Goal: Transaction & Acquisition: Purchase product/service

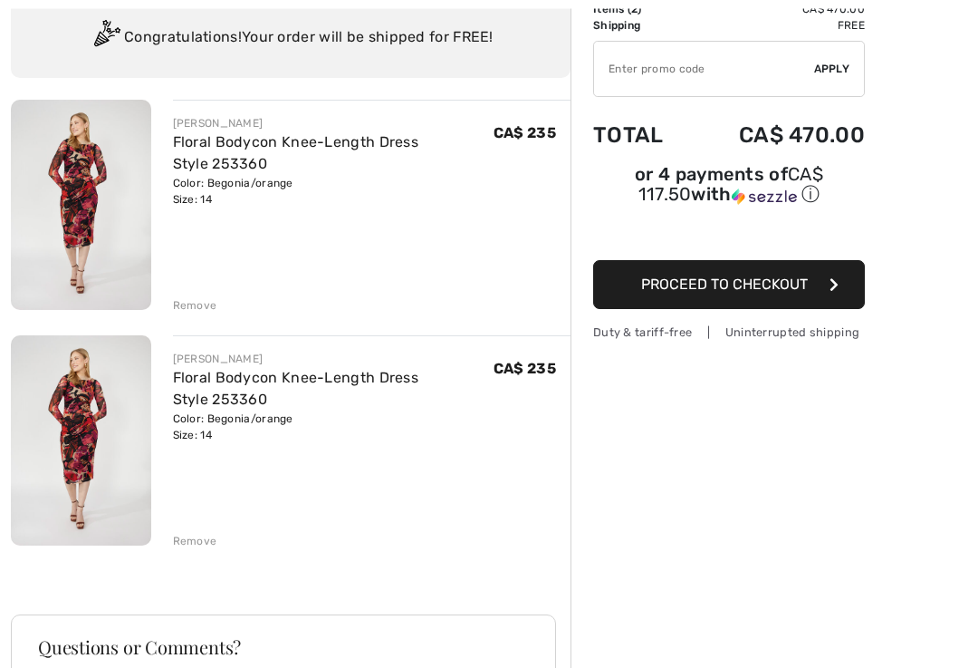
scroll to position [138, 0]
click at [207, 540] on div "Remove" at bounding box center [195, 541] width 44 height 16
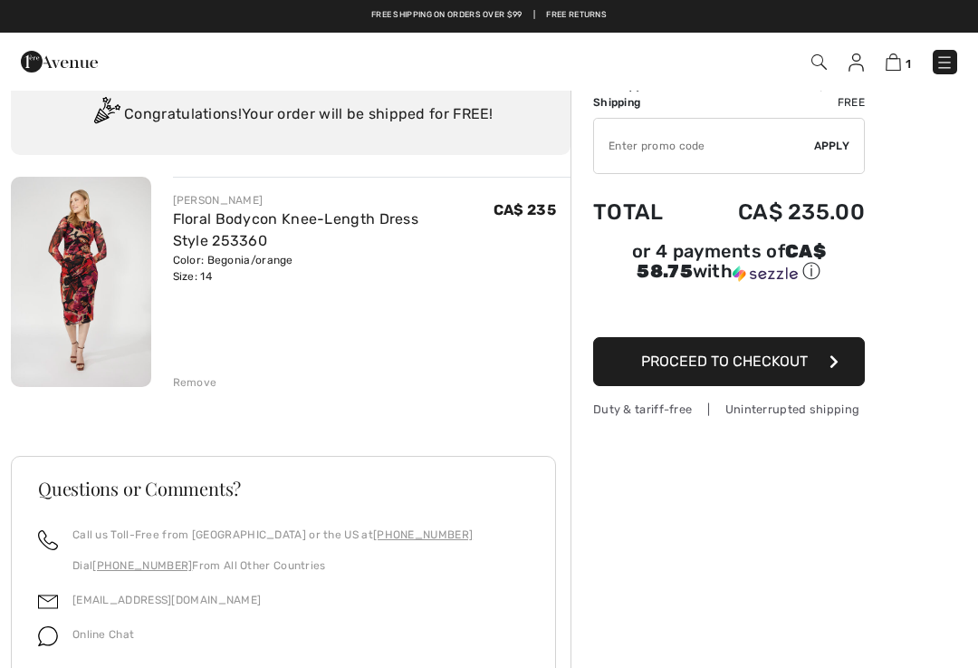
scroll to position [60, 0]
click at [757, 356] on button "Proceed to Checkout" at bounding box center [729, 362] width 272 height 49
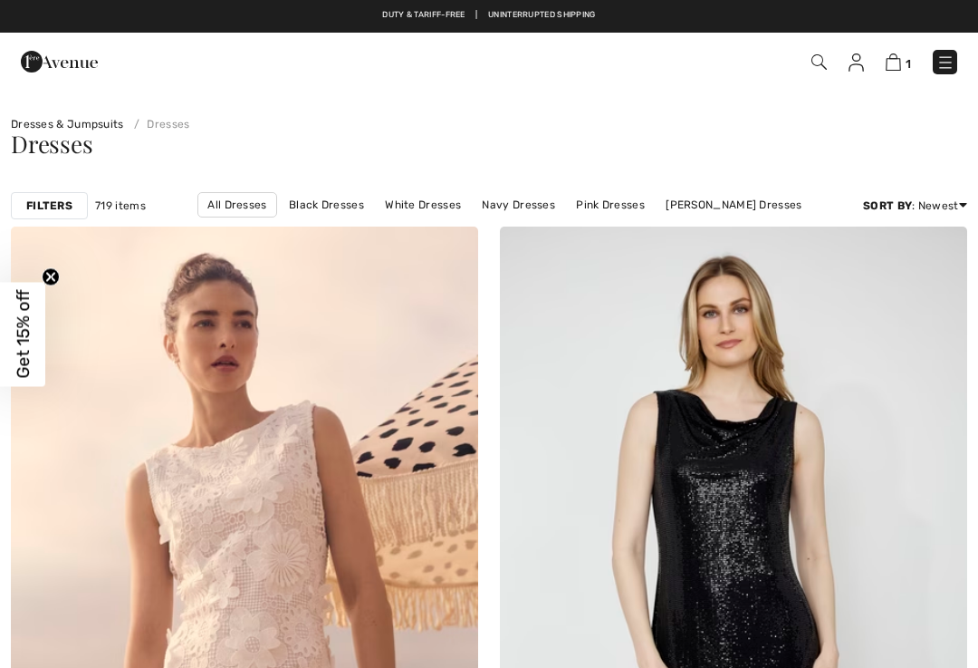
checkbox input "true"
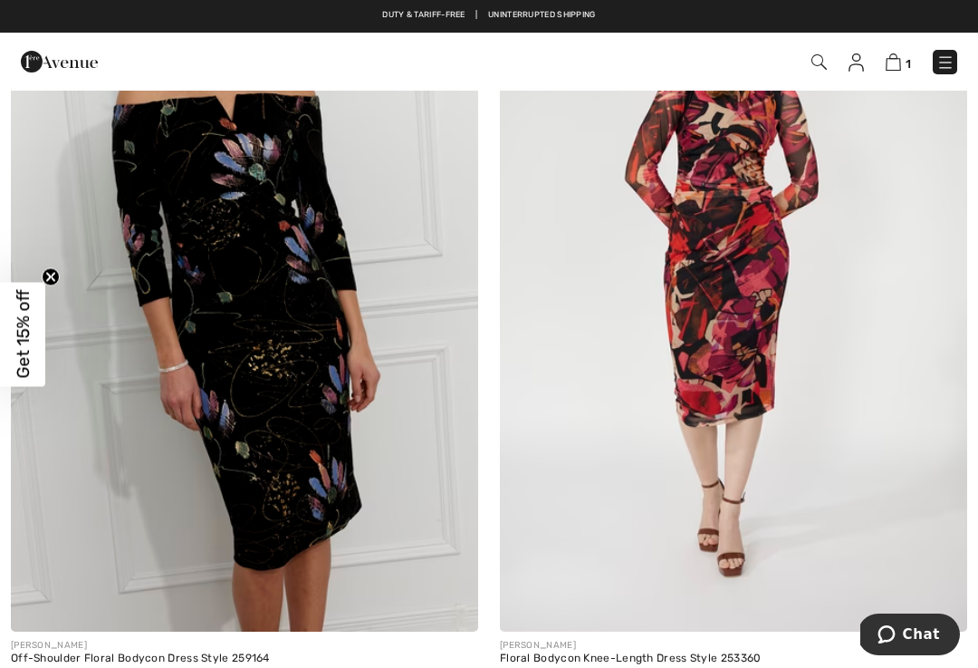
scroll to position [2604, 0]
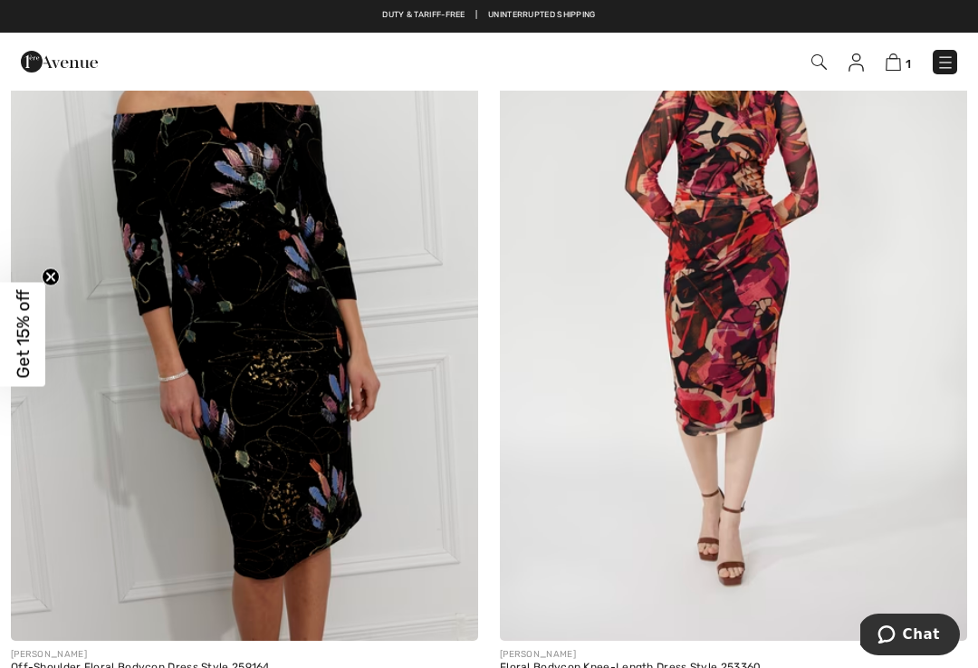
click at [358, 503] on img at bounding box center [244, 289] width 467 height 701
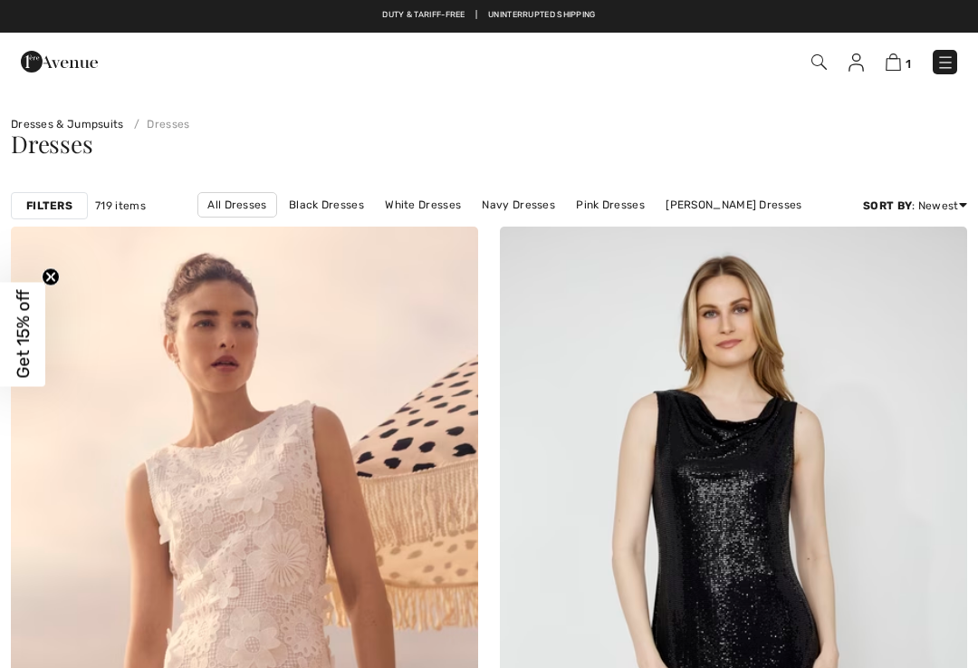
checkbox input "true"
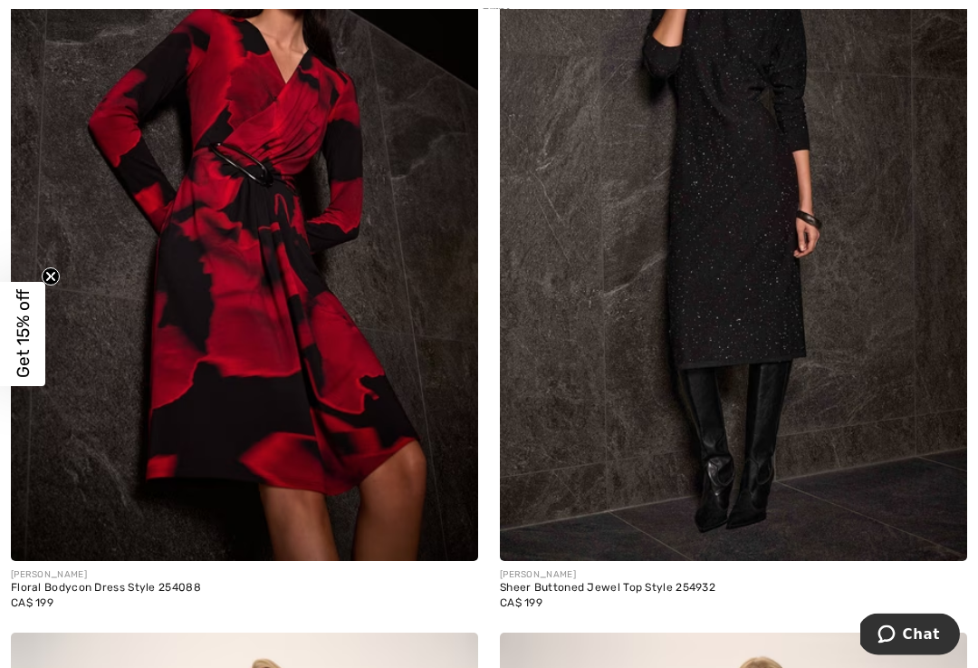
scroll to position [5959, 0]
click at [351, 378] on img at bounding box center [244, 210] width 467 height 701
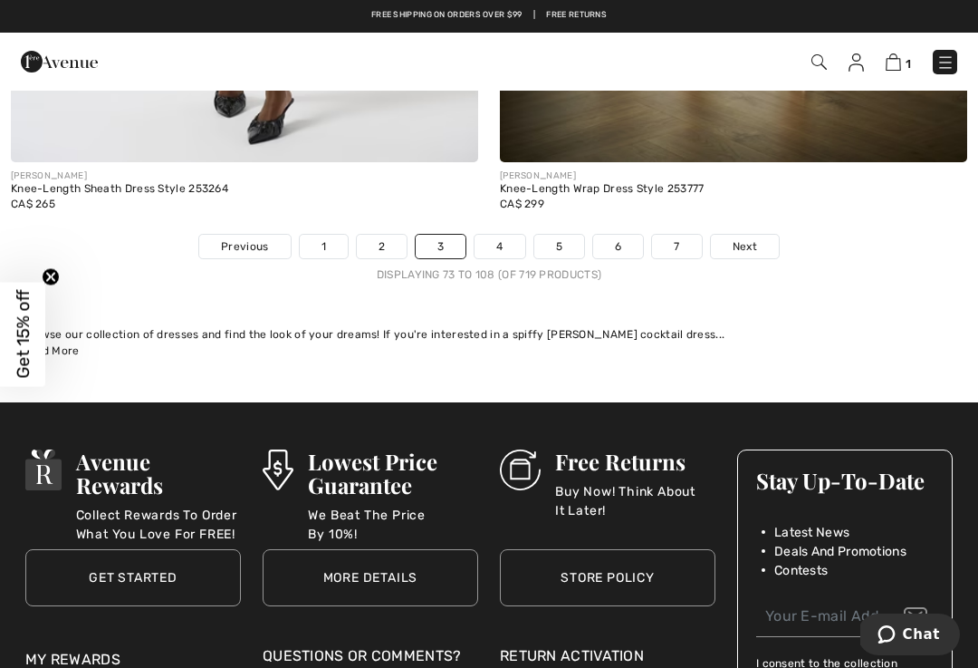
scroll to position [14280, 0]
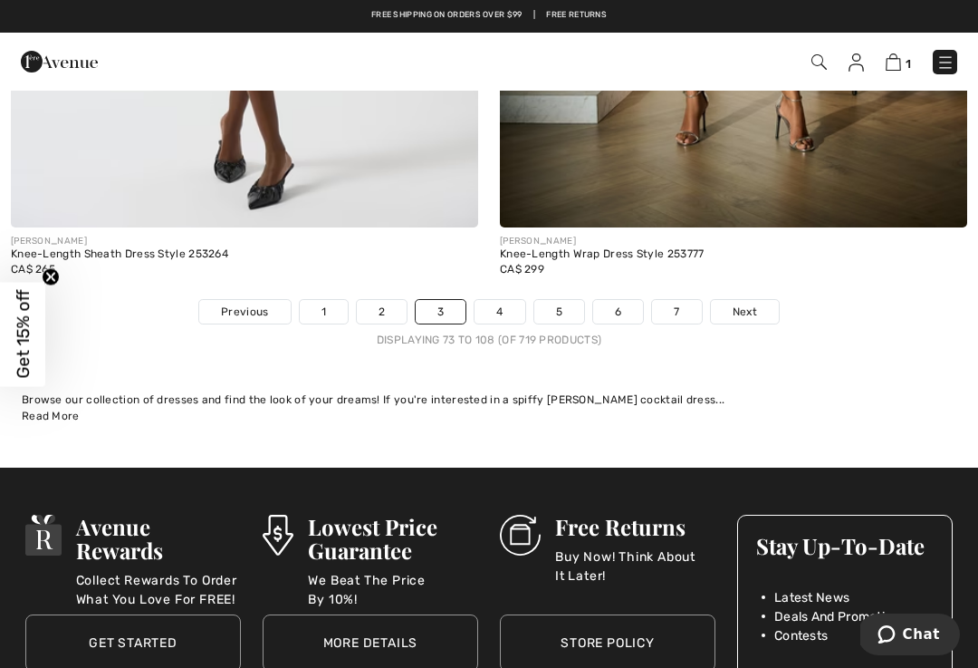
click at [754, 303] on span "Next" at bounding box center [745, 311] width 24 height 16
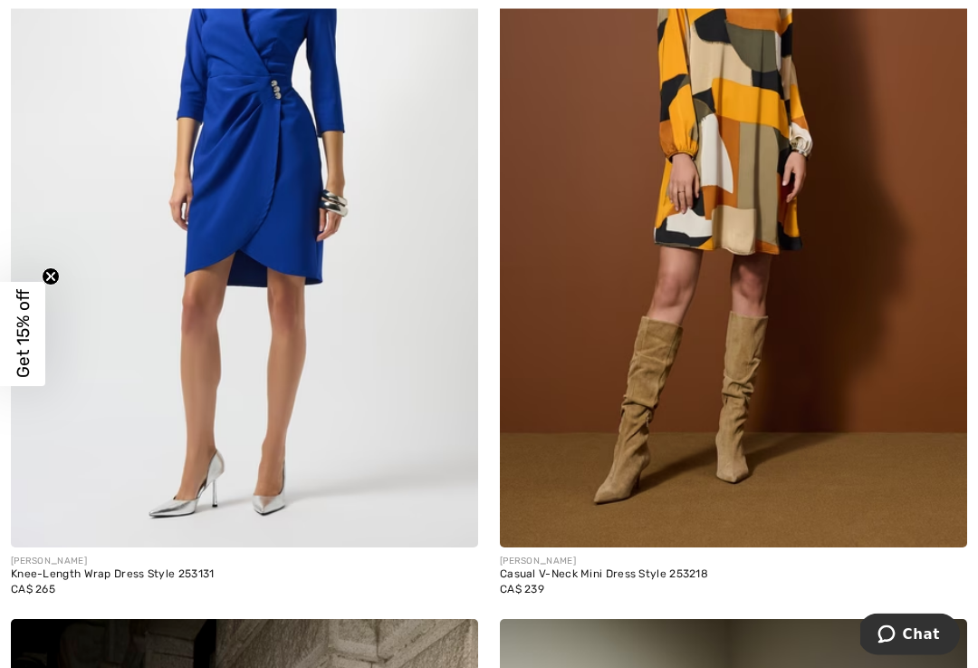
scroll to position [1183, 0]
click at [374, 479] on img at bounding box center [244, 196] width 467 height 701
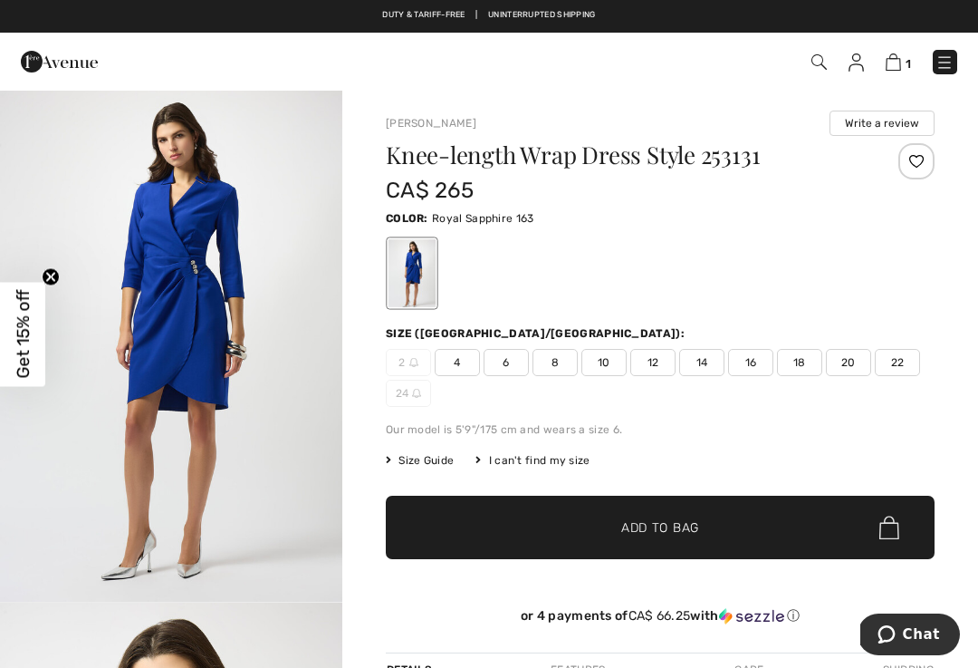
click at [705, 361] on span "14" at bounding box center [701, 362] width 45 height 27
click at [922, 262] on div at bounding box center [660, 273] width 549 height 75
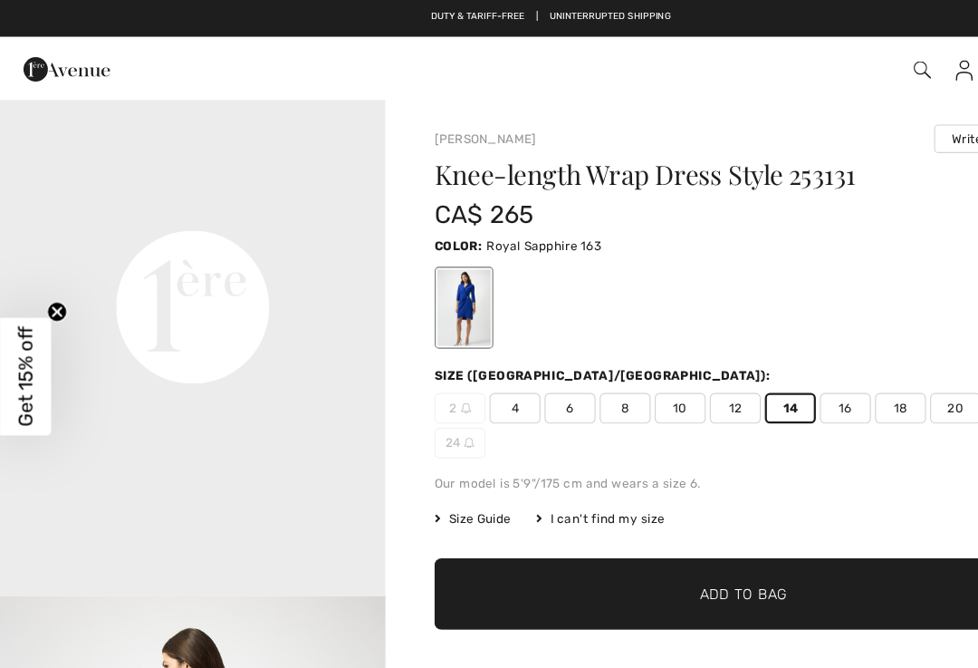
scroll to position [1101, 0]
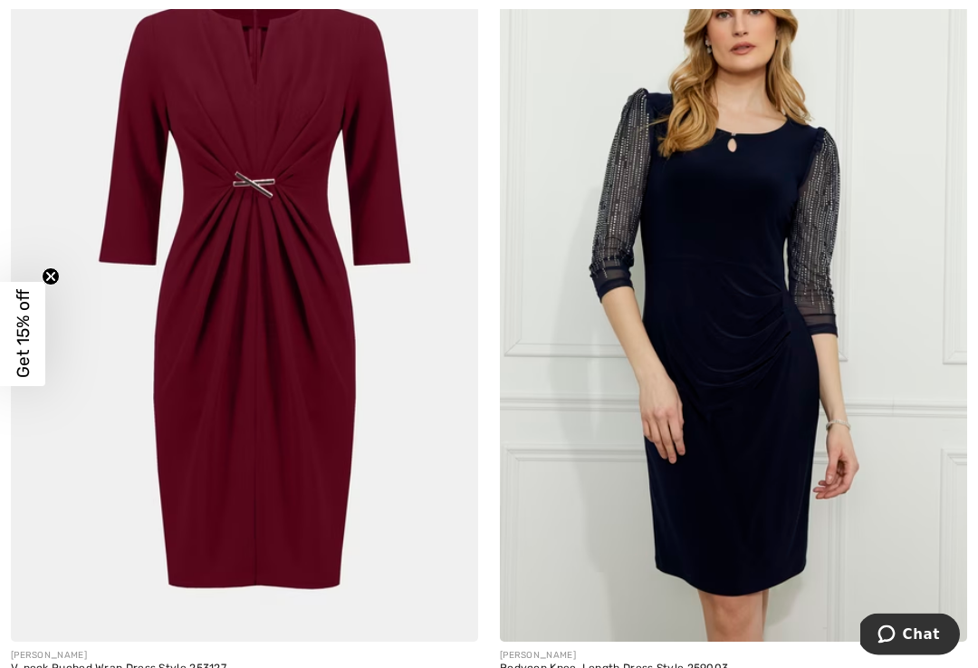
scroll to position [10123, 0]
click at [298, 460] on img at bounding box center [244, 290] width 467 height 701
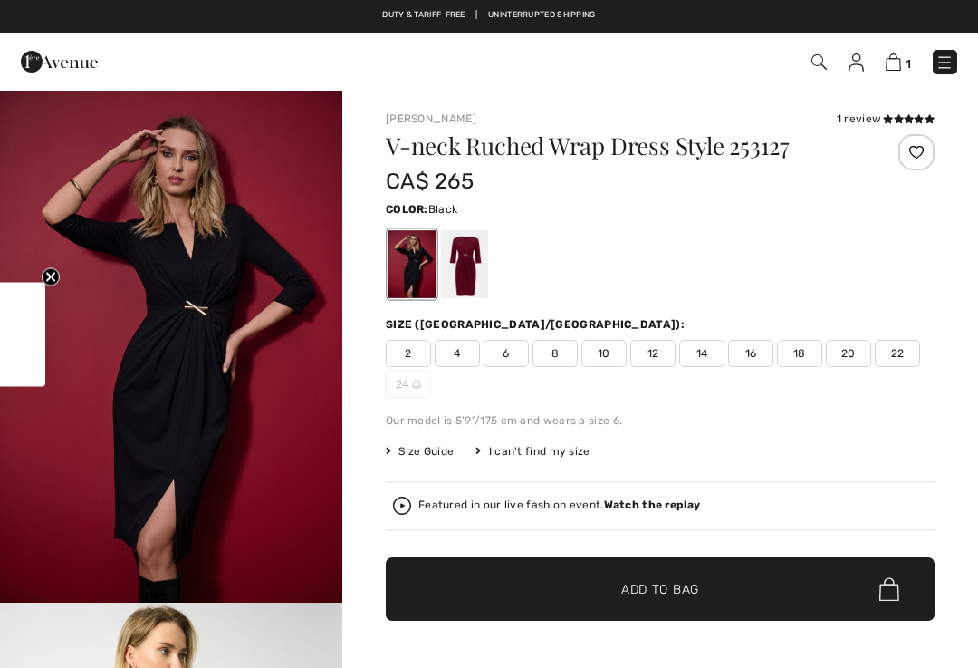
checkbox input "true"
click at [465, 267] on div at bounding box center [464, 264] width 47 height 68
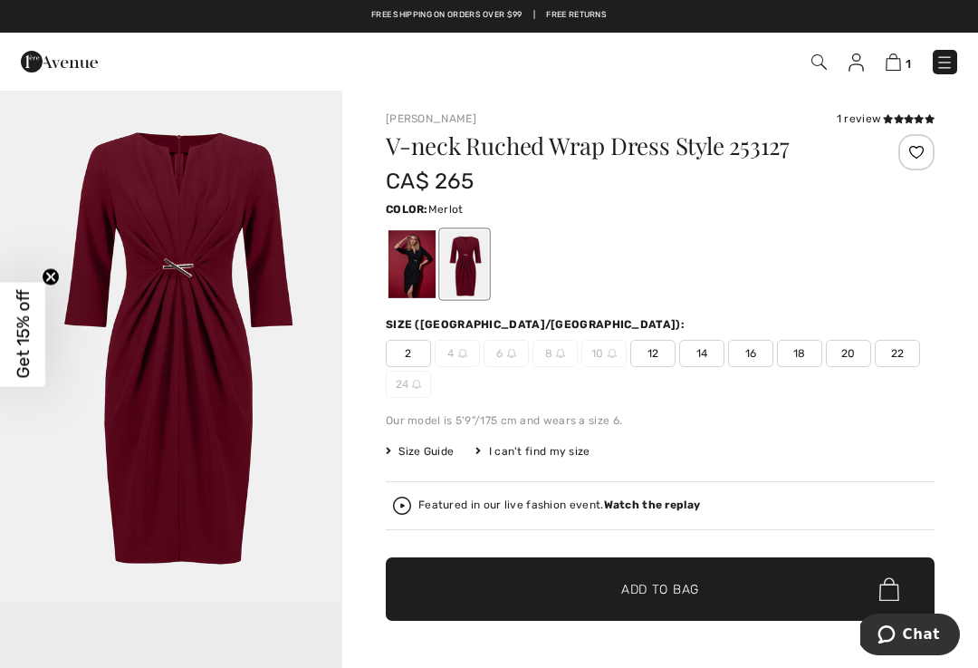
click at [702, 347] on span "14" at bounding box center [701, 353] width 45 height 27
click at [595, 571] on span "✔ Added to Bag Add to Bag" at bounding box center [660, 588] width 549 height 63
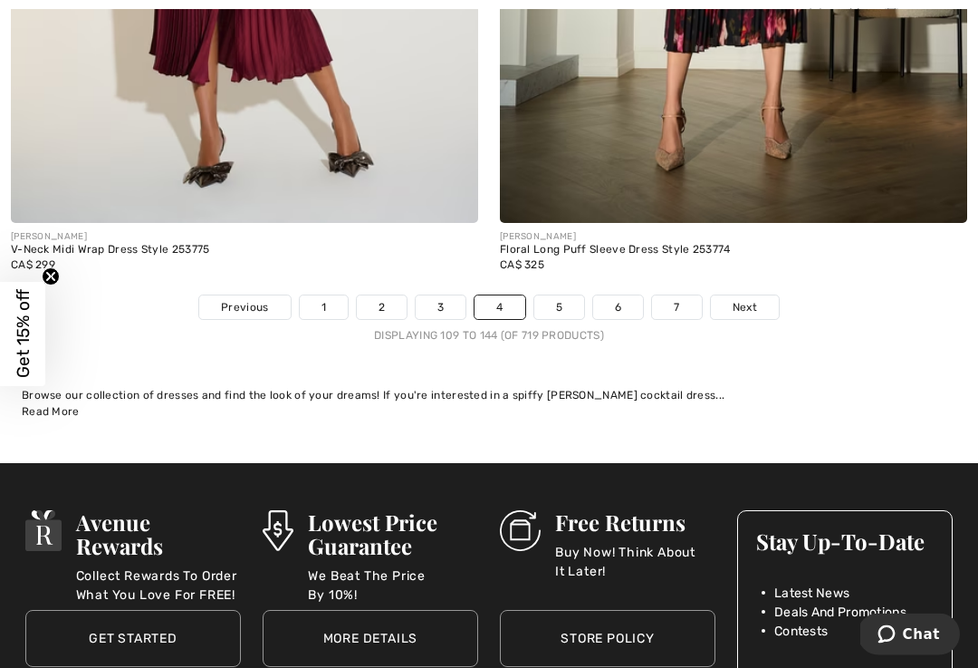
scroll to position [14584, 0]
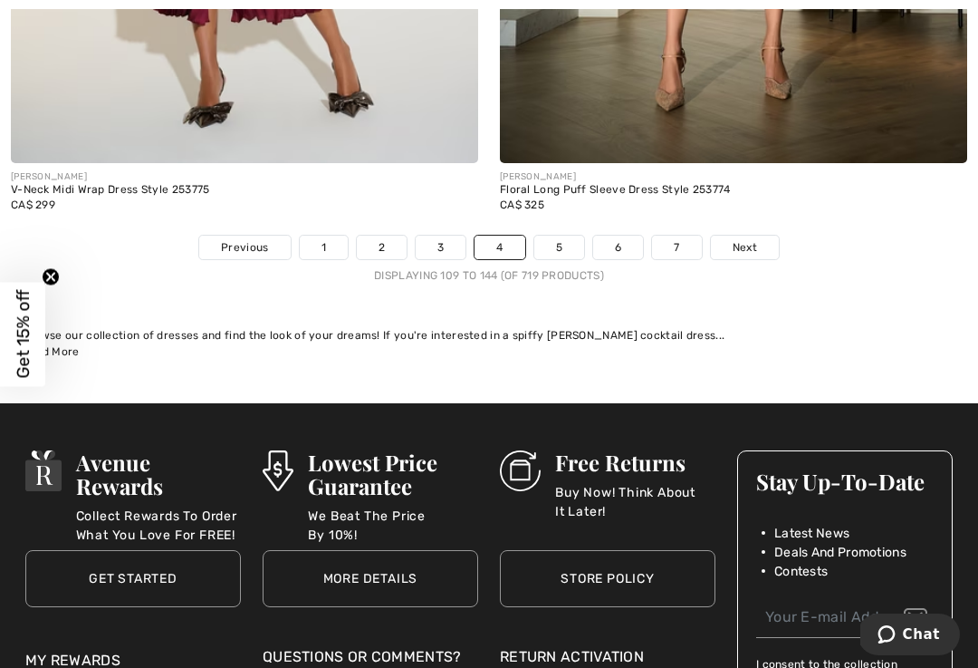
click at [740, 239] on span "Next" at bounding box center [745, 247] width 24 height 16
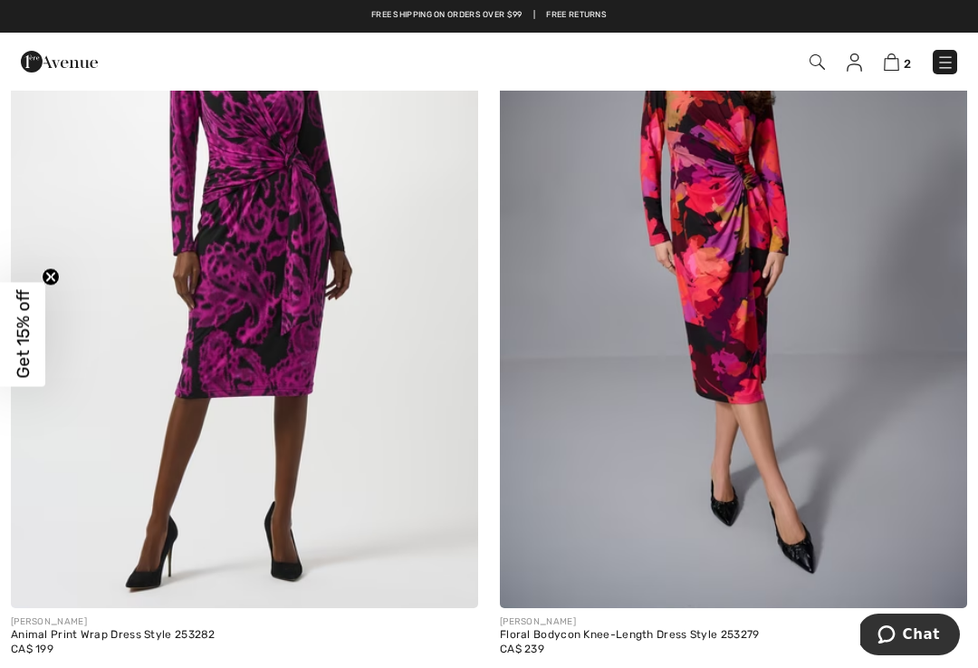
scroll to position [1891, 0]
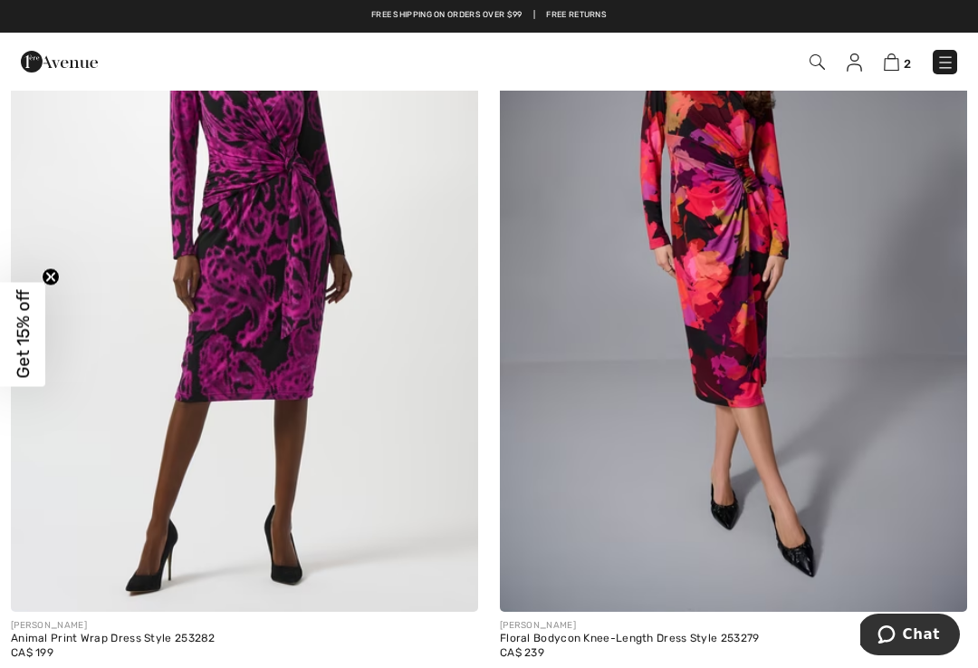
click at [751, 321] on img at bounding box center [733, 260] width 467 height 701
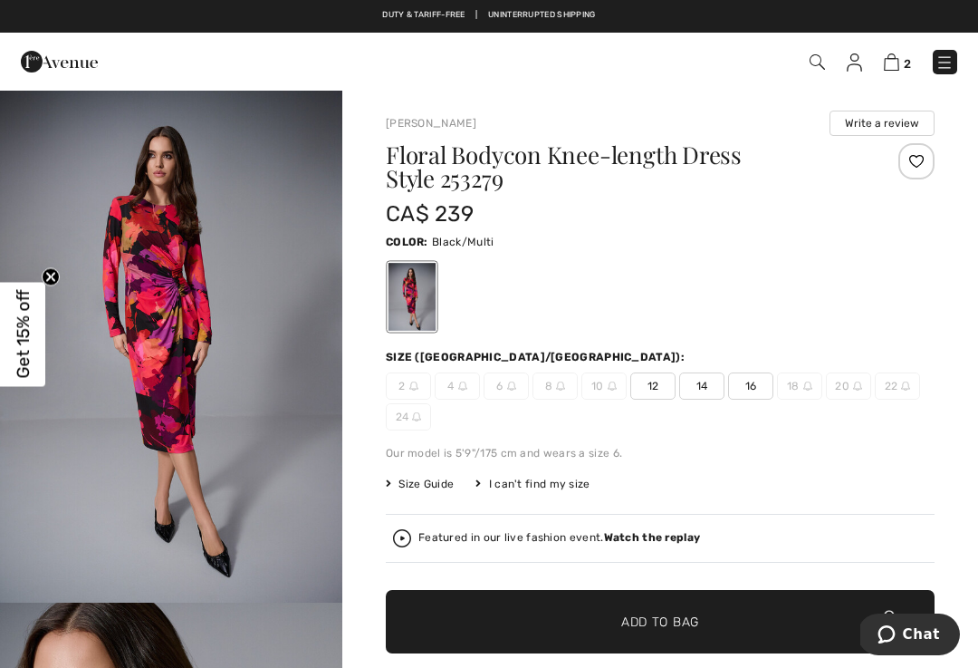
click at [707, 382] on span "14" at bounding box center [701, 385] width 45 height 27
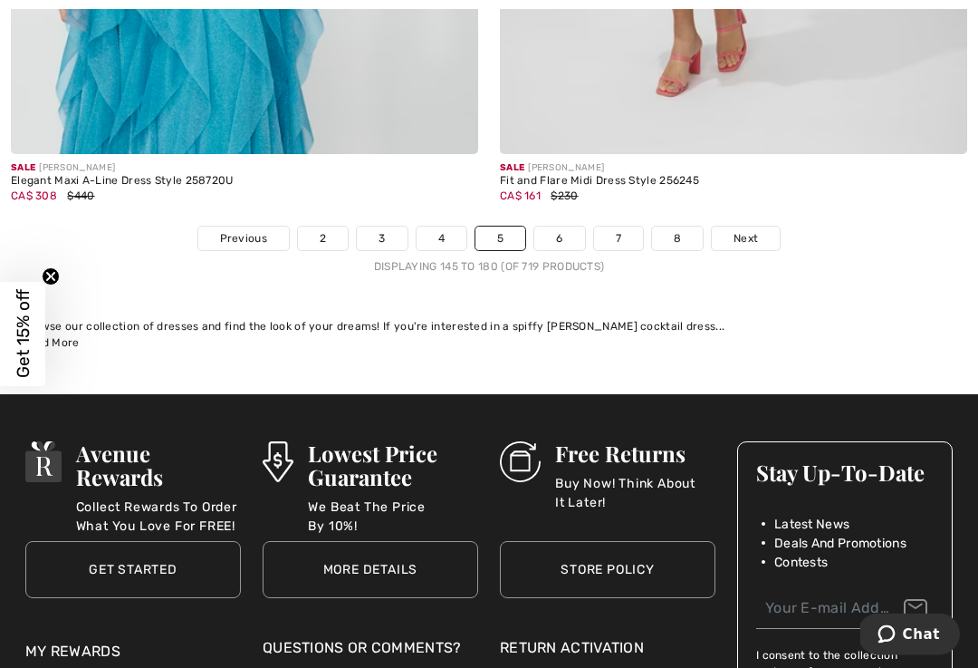
scroll to position [14392, 0]
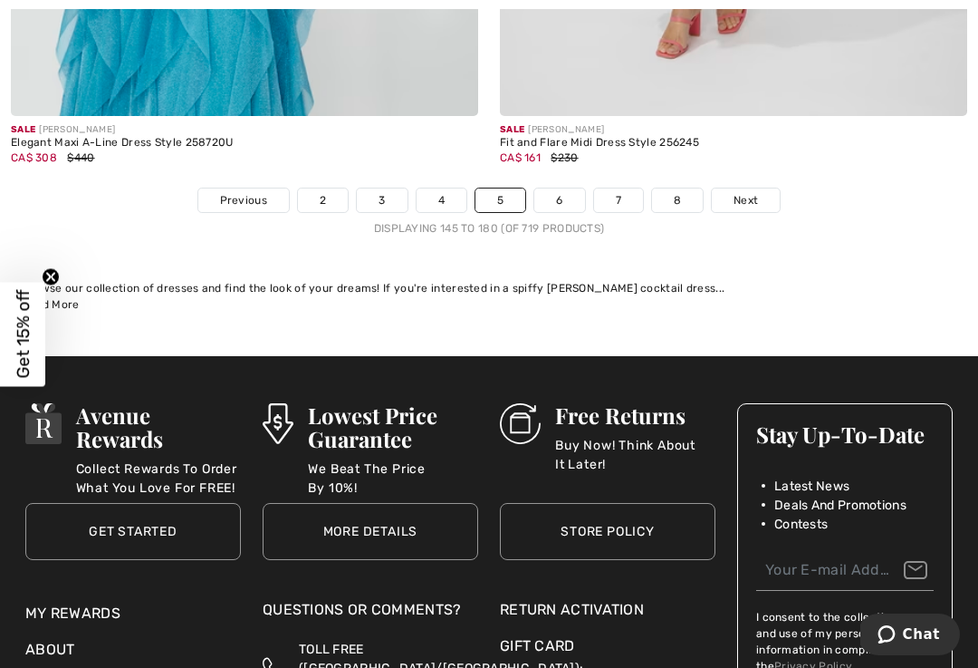
click at [745, 192] on span "Next" at bounding box center [746, 200] width 24 height 16
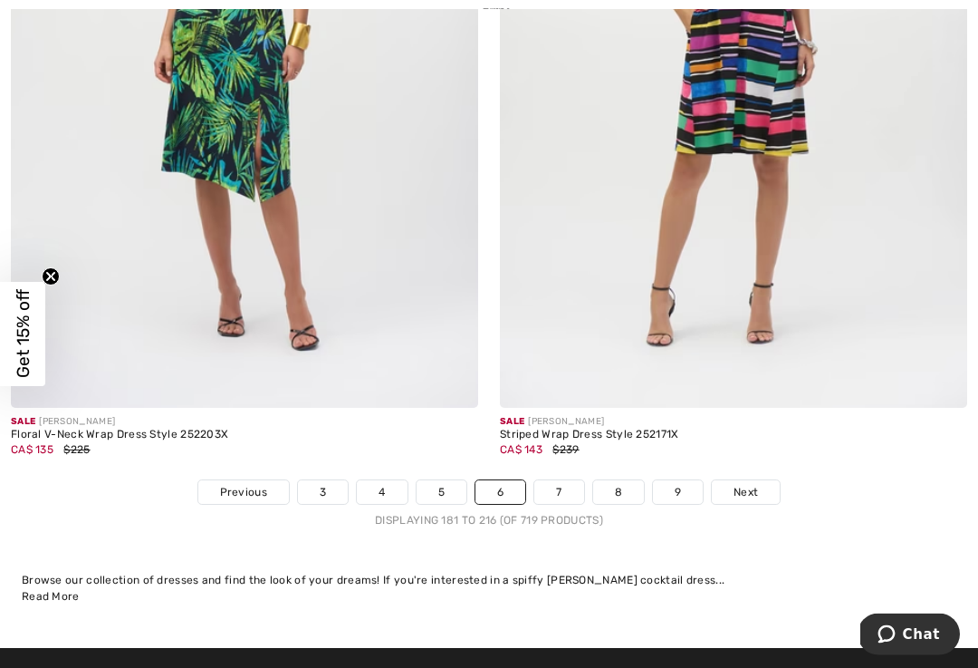
scroll to position [14309, 0]
click at [749, 485] on span "Next" at bounding box center [746, 492] width 24 height 16
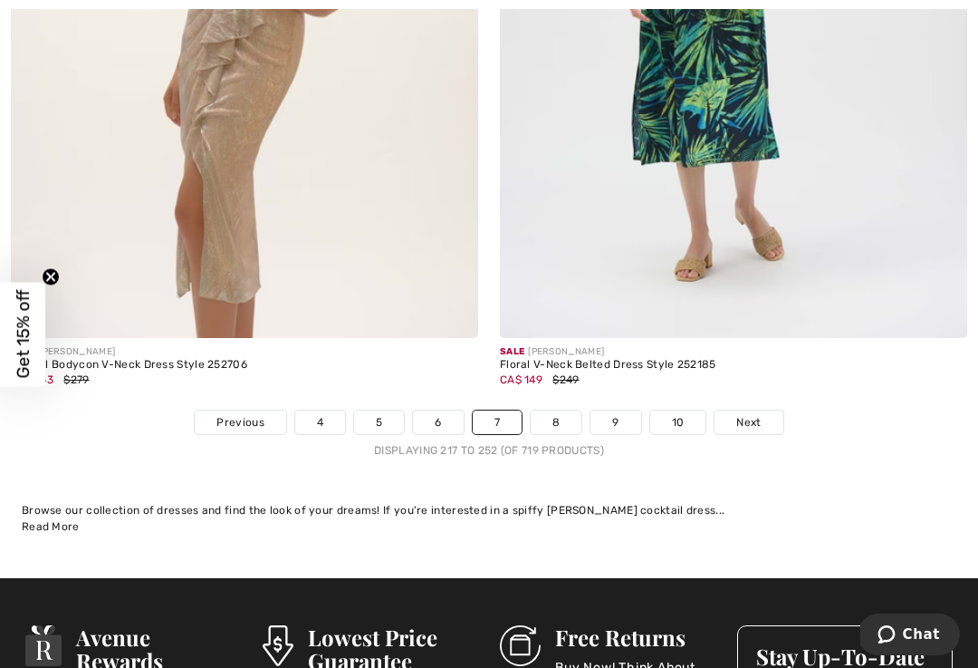
scroll to position [14416, 0]
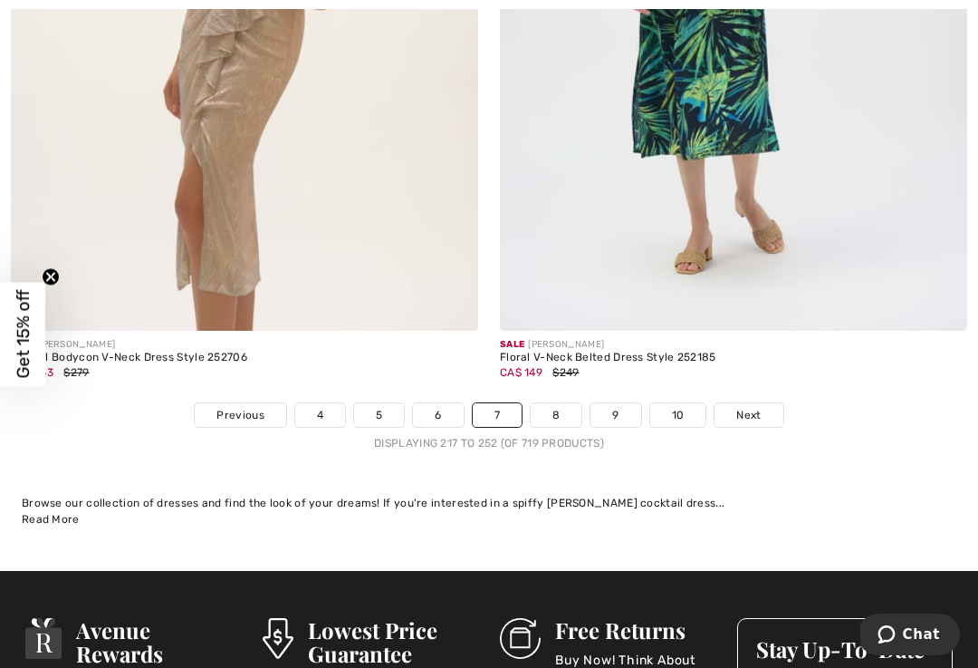
click at [758, 412] on link "Next" at bounding box center [749, 415] width 68 height 24
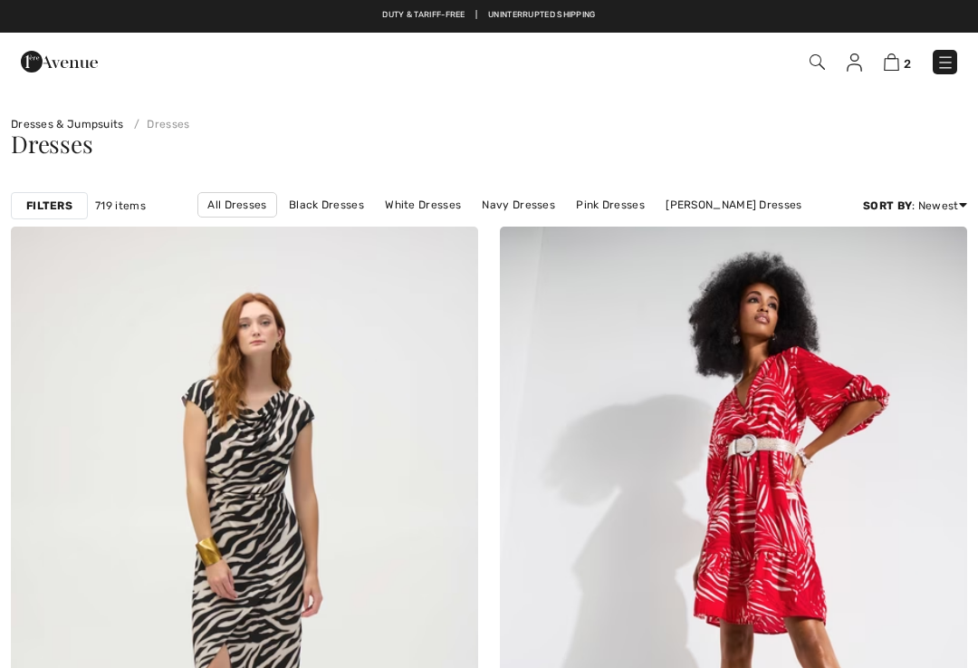
checkbox input "true"
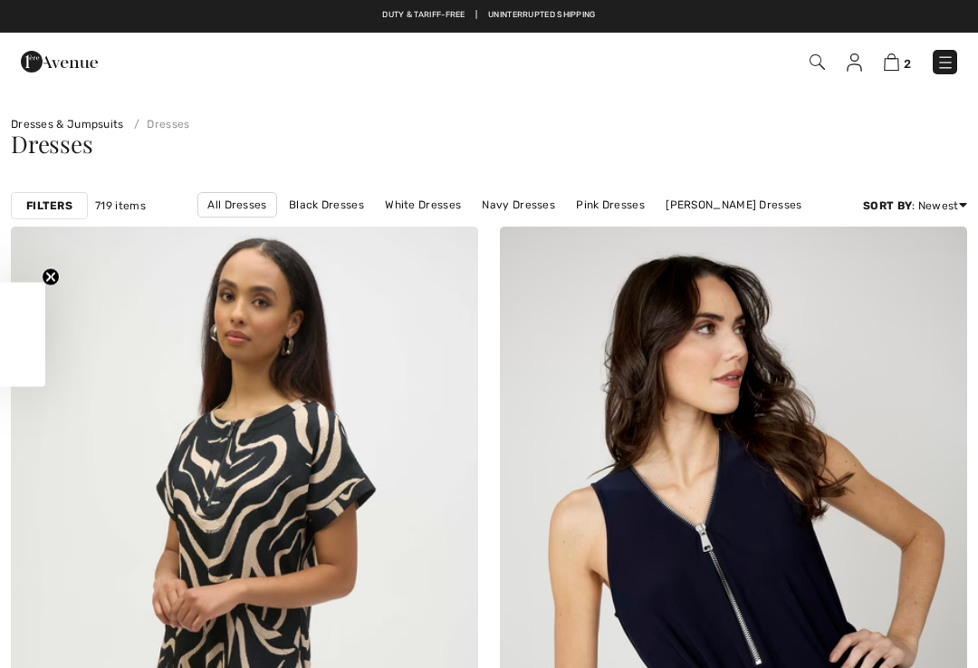
checkbox input "true"
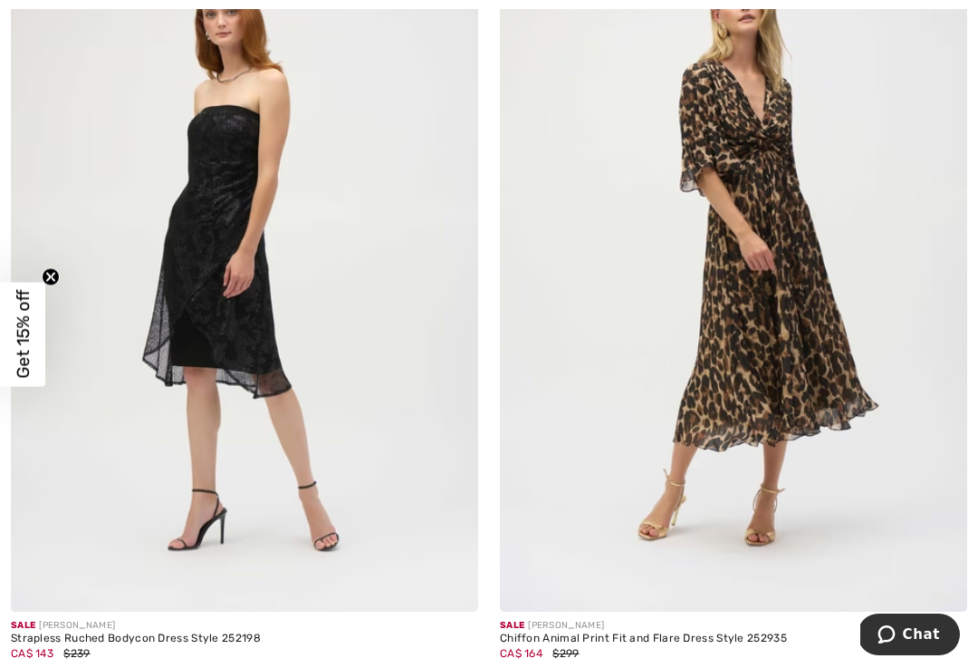
scroll to position [5167, 0]
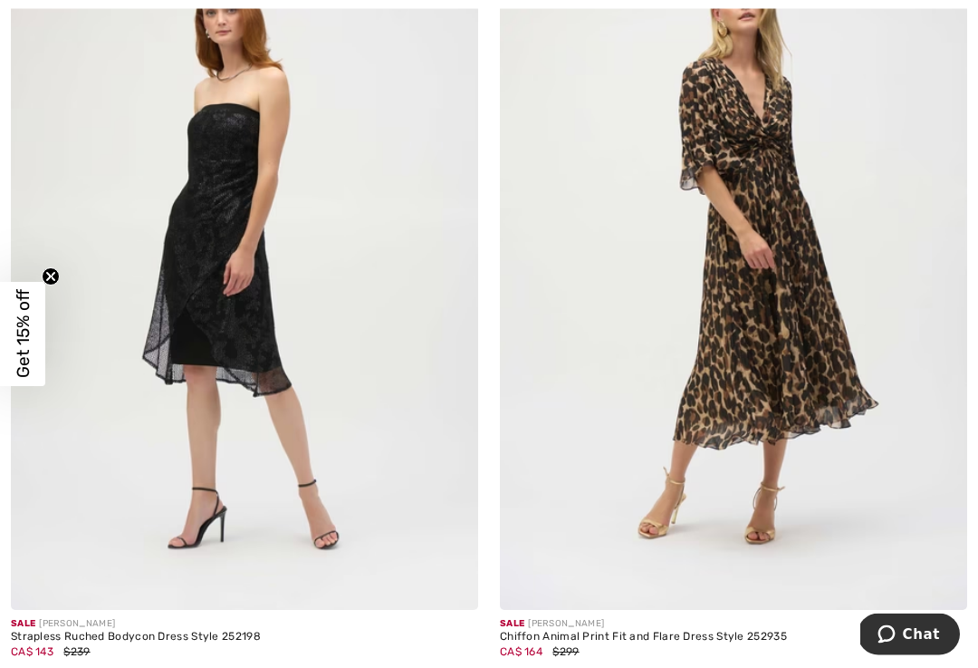
click at [770, 404] on img at bounding box center [733, 259] width 467 height 701
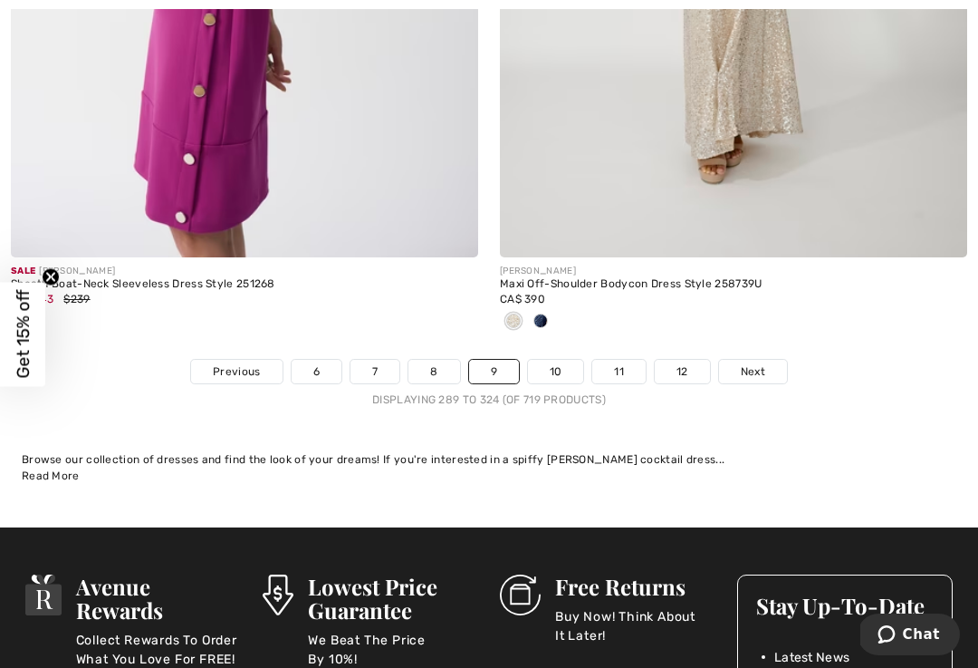
scroll to position [14368, 0]
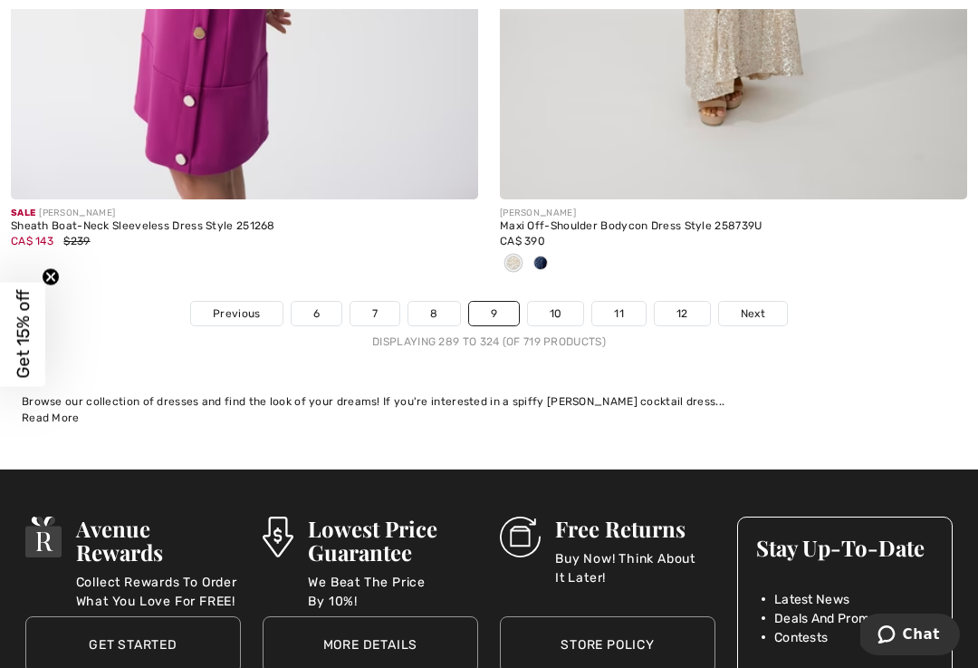
click at [751, 308] on span "Next" at bounding box center [753, 313] width 24 height 16
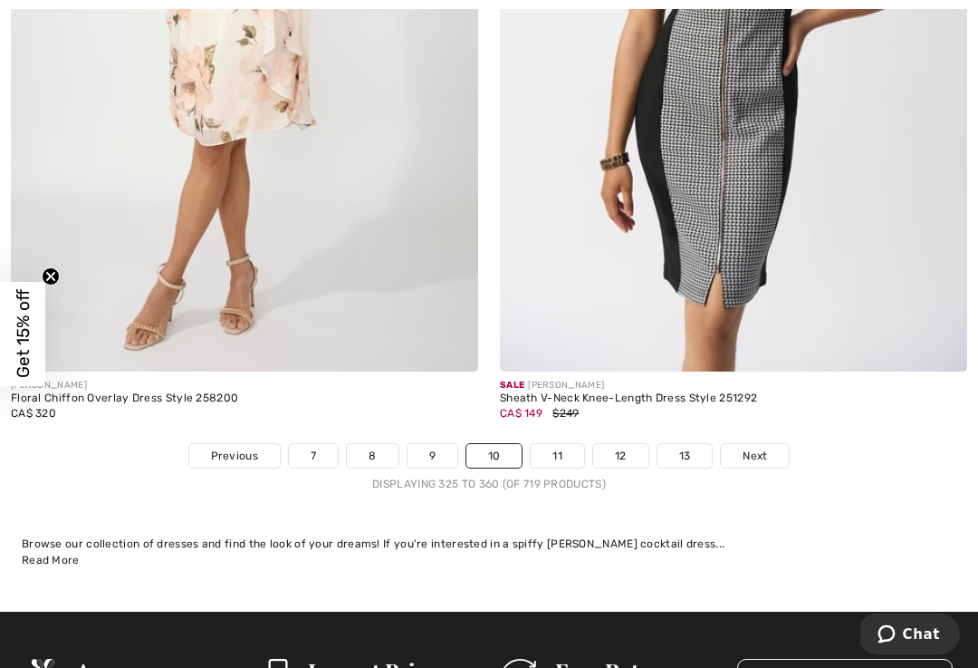
scroll to position [14166, 0]
click at [767, 444] on link "Next" at bounding box center [755, 456] width 68 height 24
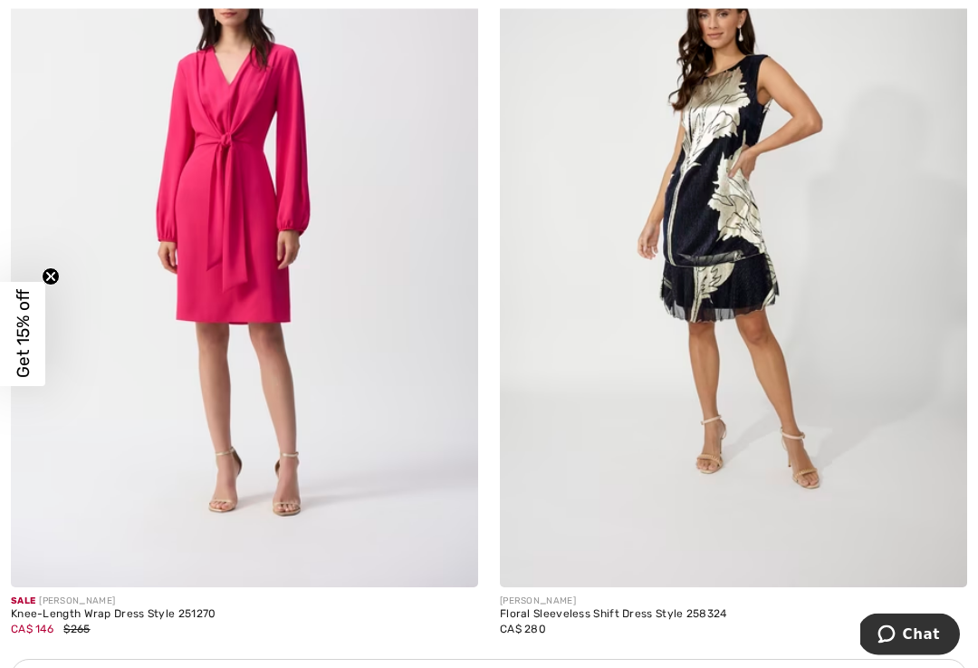
scroll to position [9172, 0]
click at [287, 263] on img at bounding box center [244, 236] width 467 height 701
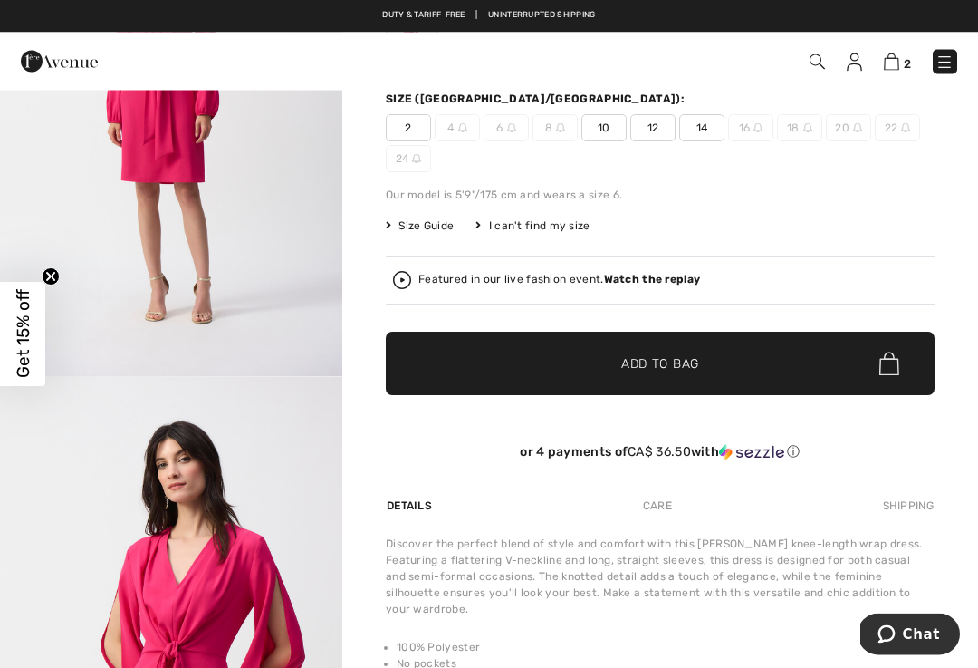
scroll to position [231, 0]
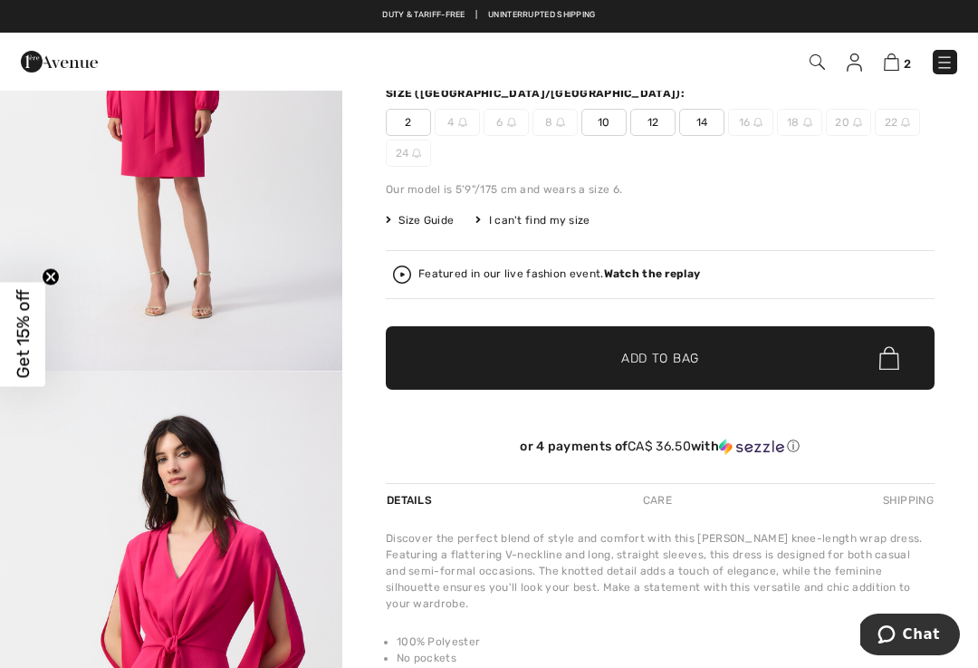
click at [266, 533] on img "2 / 4" at bounding box center [171, 627] width 342 height 513
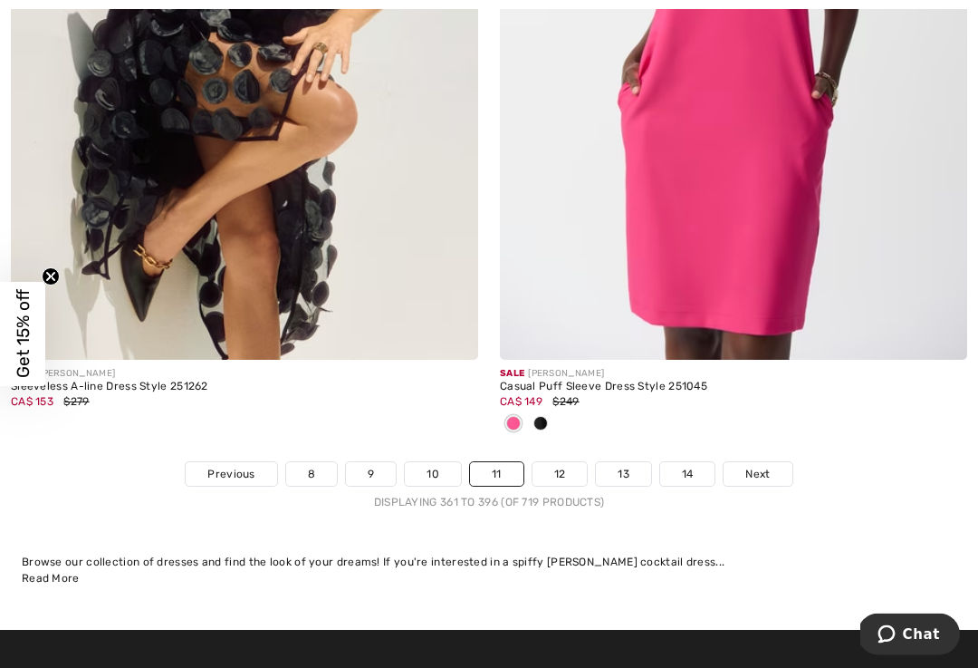
scroll to position [14357, 0]
click at [765, 466] on span "Next" at bounding box center [757, 474] width 24 height 16
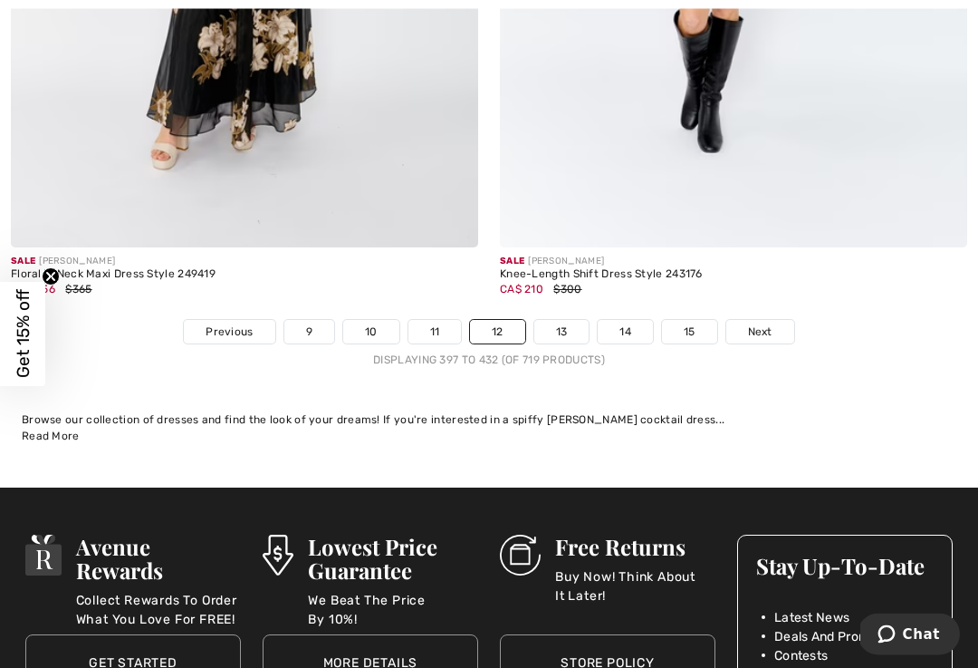
scroll to position [14320, 0]
click at [775, 320] on link "Next" at bounding box center [760, 332] width 68 height 24
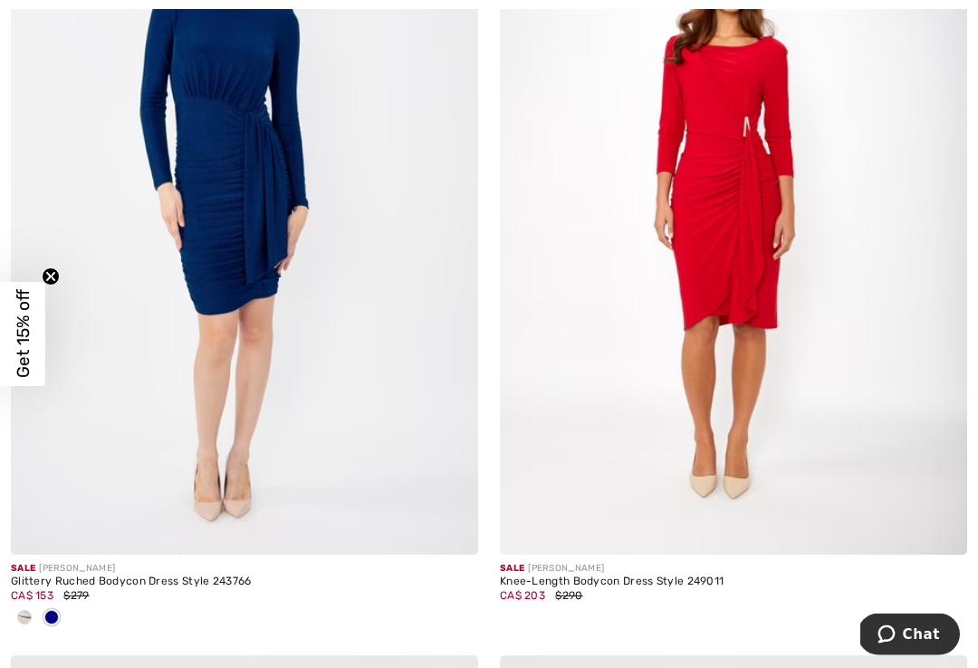
scroll to position [6828, 0]
click at [753, 252] on img at bounding box center [733, 203] width 467 height 701
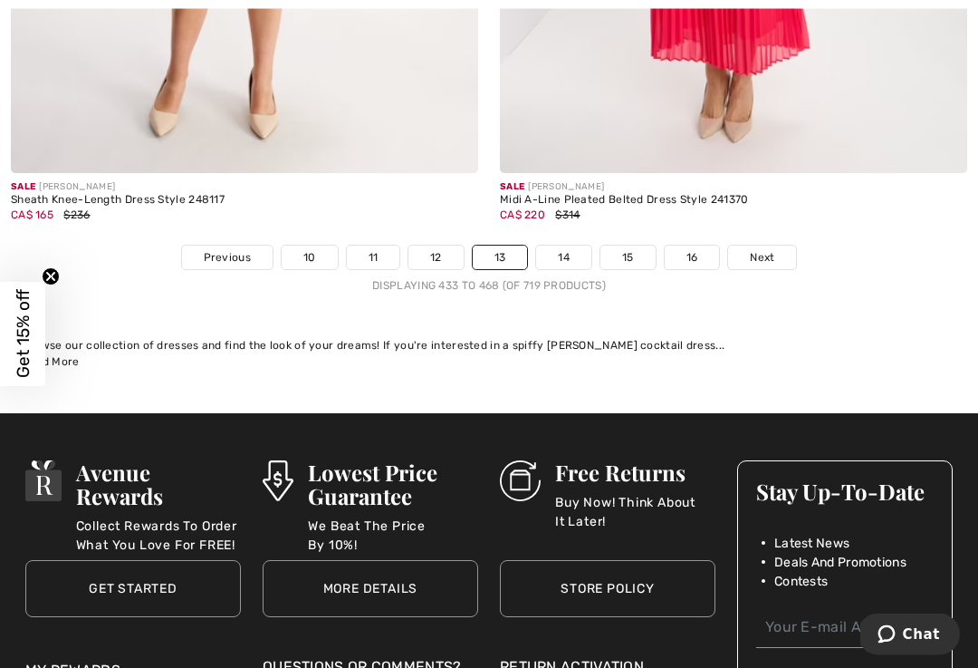
scroll to position [14634, 0]
click at [776, 247] on link "Next" at bounding box center [762, 257] width 68 height 24
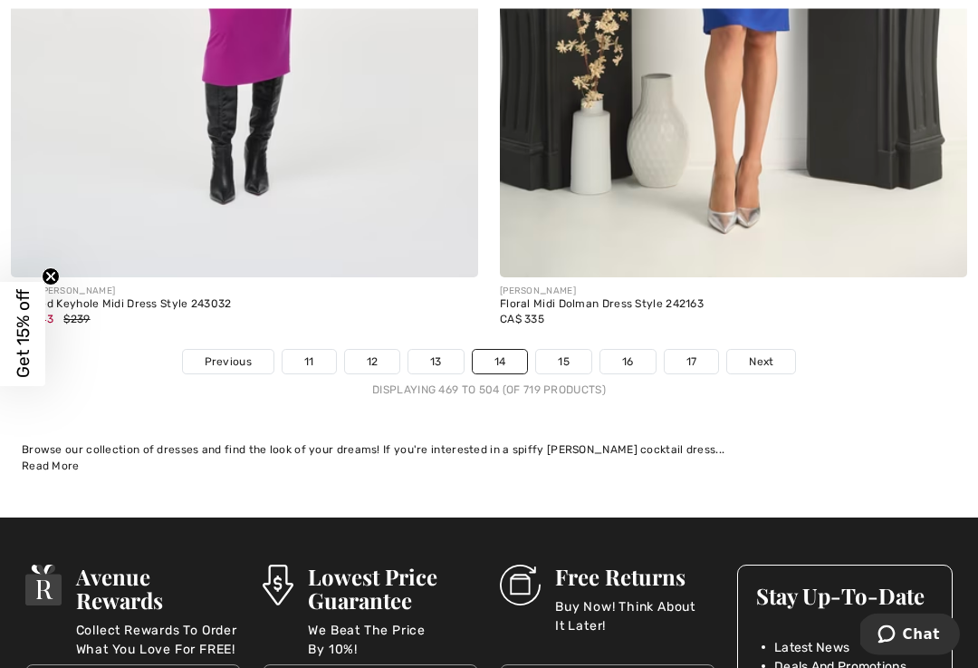
scroll to position [14369, 0]
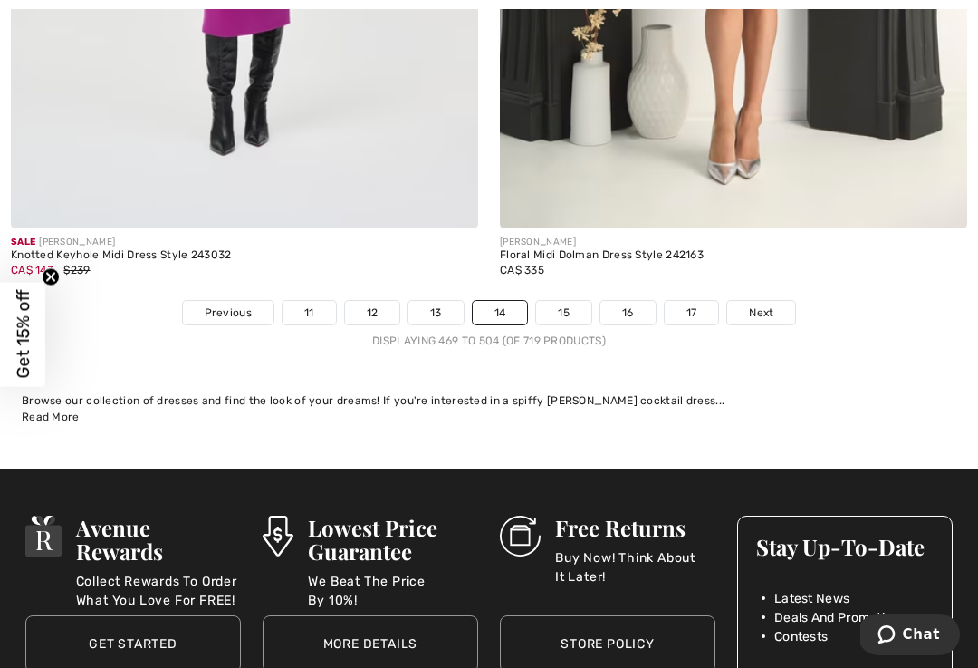
click at [766, 309] on link "Next" at bounding box center [761, 313] width 68 height 24
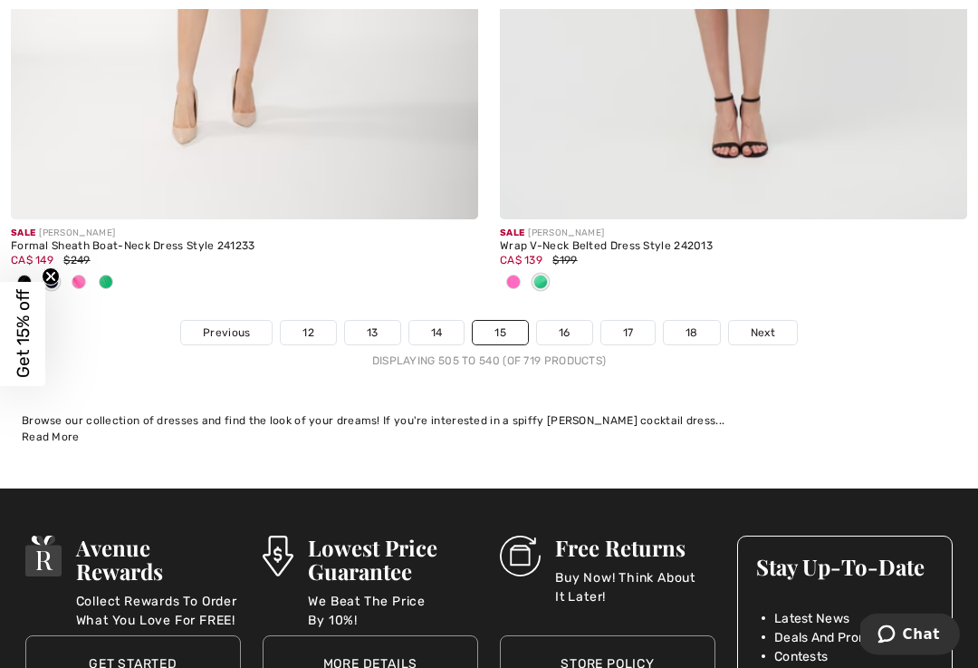
scroll to position [14431, 0]
click at [768, 321] on link "Next" at bounding box center [763, 333] width 68 height 24
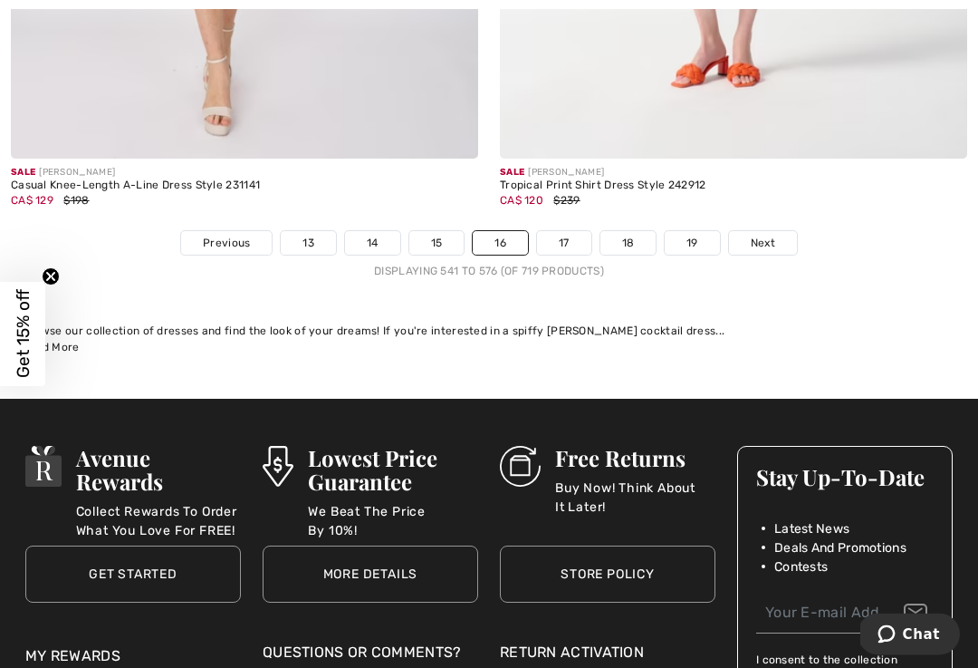
scroll to position [14677, 0]
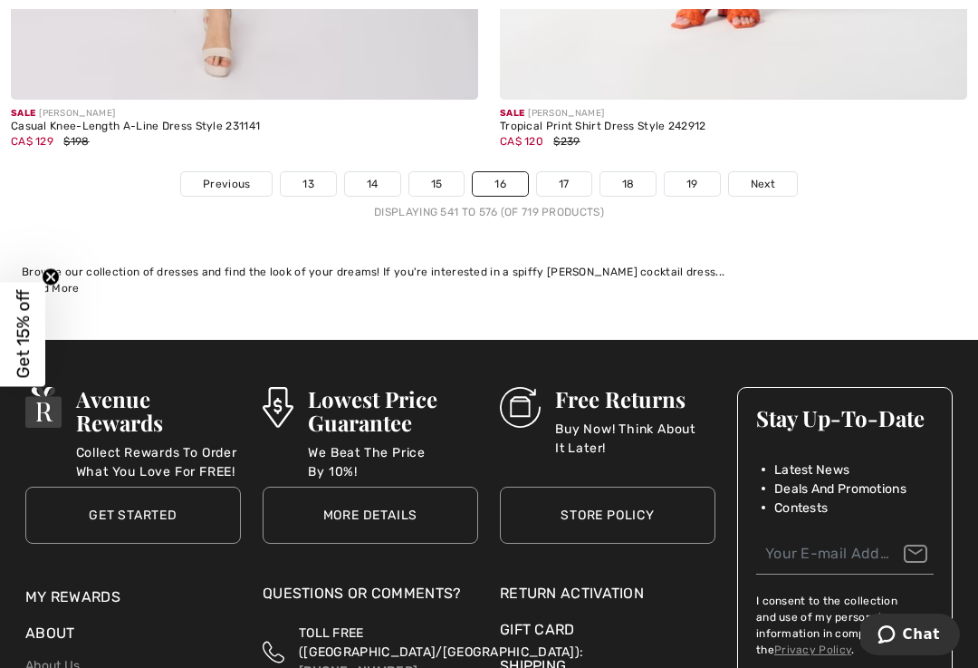
click at [765, 178] on span "Next" at bounding box center [763, 184] width 24 height 16
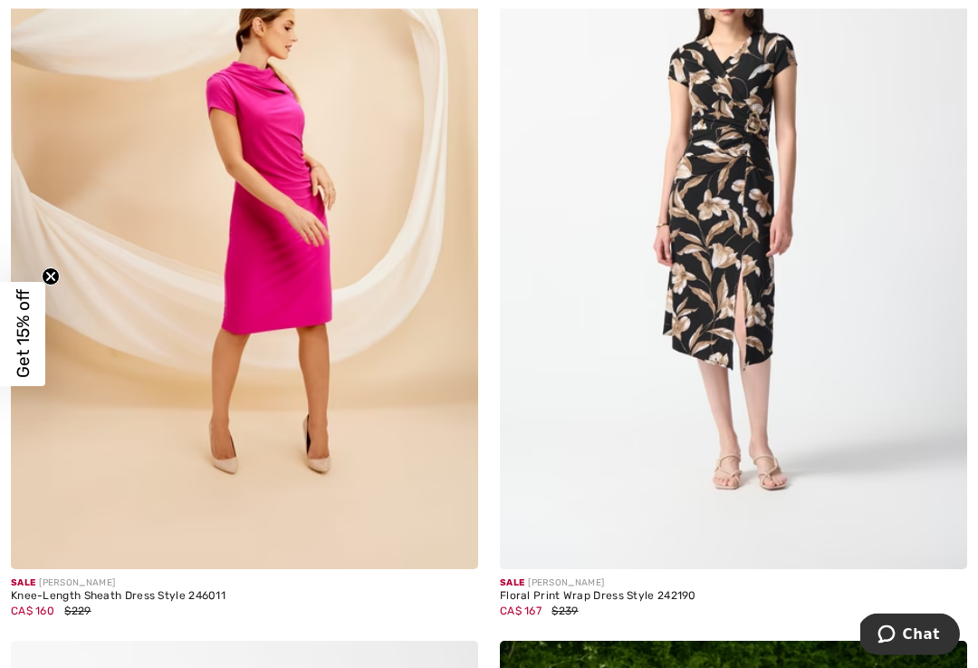
scroll to position [12543, 0]
click at [859, 610] on div "Sale [PERSON_NAME] Floral Print Wrap Dress Style 242190 CA$ 167 $239" at bounding box center [733, 605] width 467 height 72
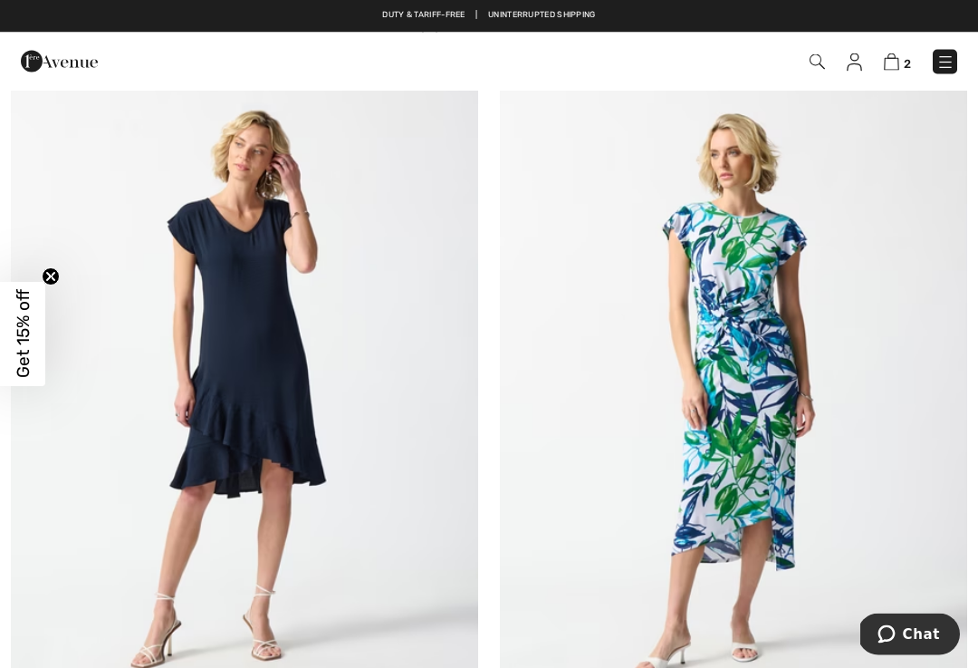
scroll to position [11602, 0]
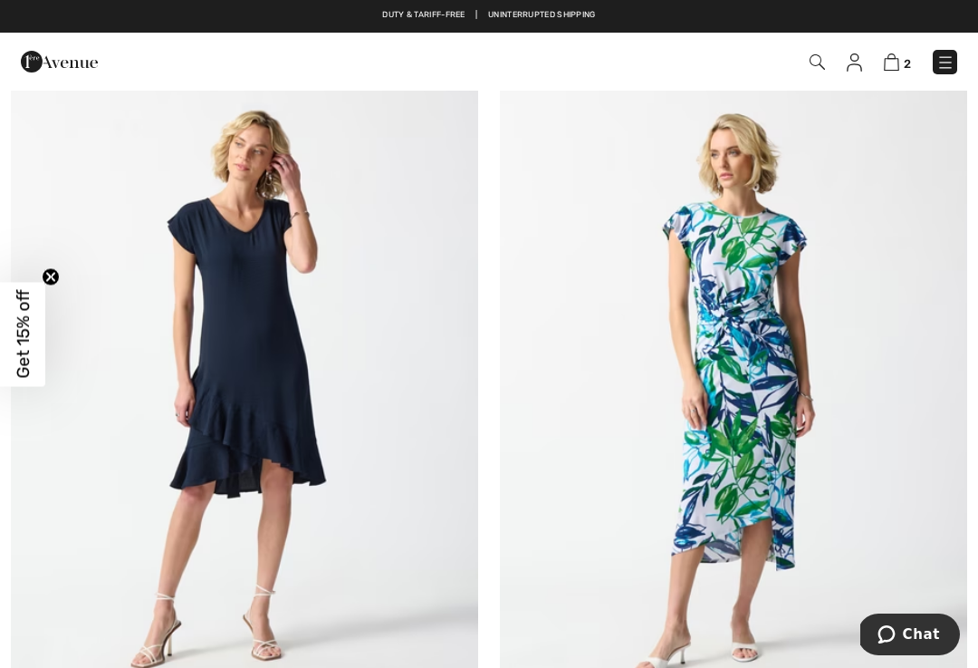
click at [904, 57] on span "2" at bounding box center [907, 64] width 7 height 14
